Goal: Navigation & Orientation: Find specific page/section

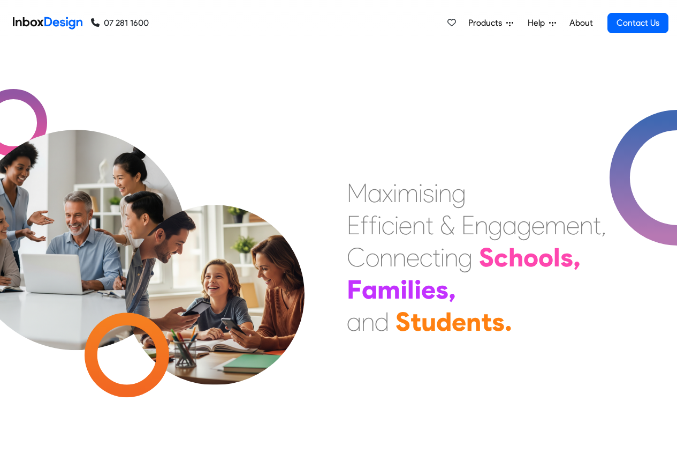
click at [581, 23] on link "About" at bounding box center [581, 22] width 29 height 21
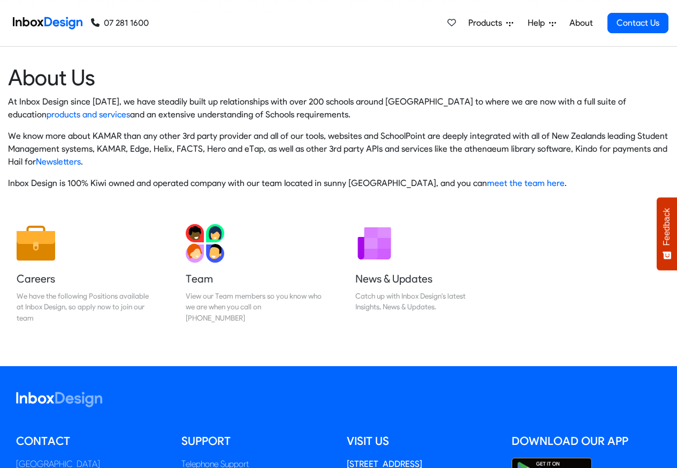
click at [49, 22] on img at bounding box center [48, 22] width 70 height 21
